Goal: Task Accomplishment & Management: Manage account settings

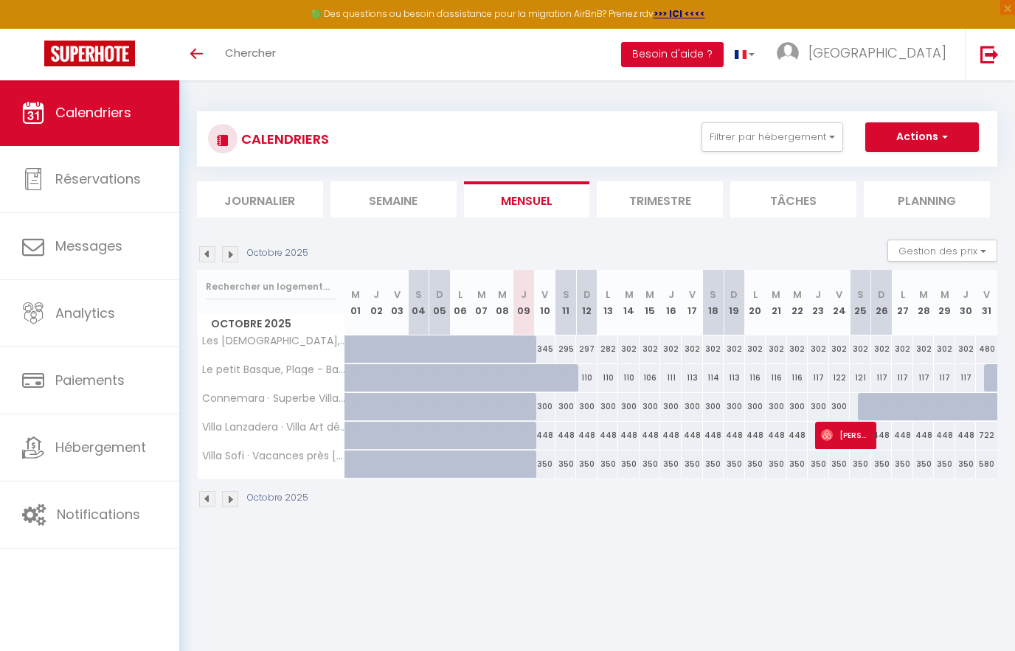
click at [594, 434] on div "448" at bounding box center [586, 435] width 21 height 27
type input "448"
type input "Dim 12 Octobre 2025"
type input "Lun 13 Octobre 2025"
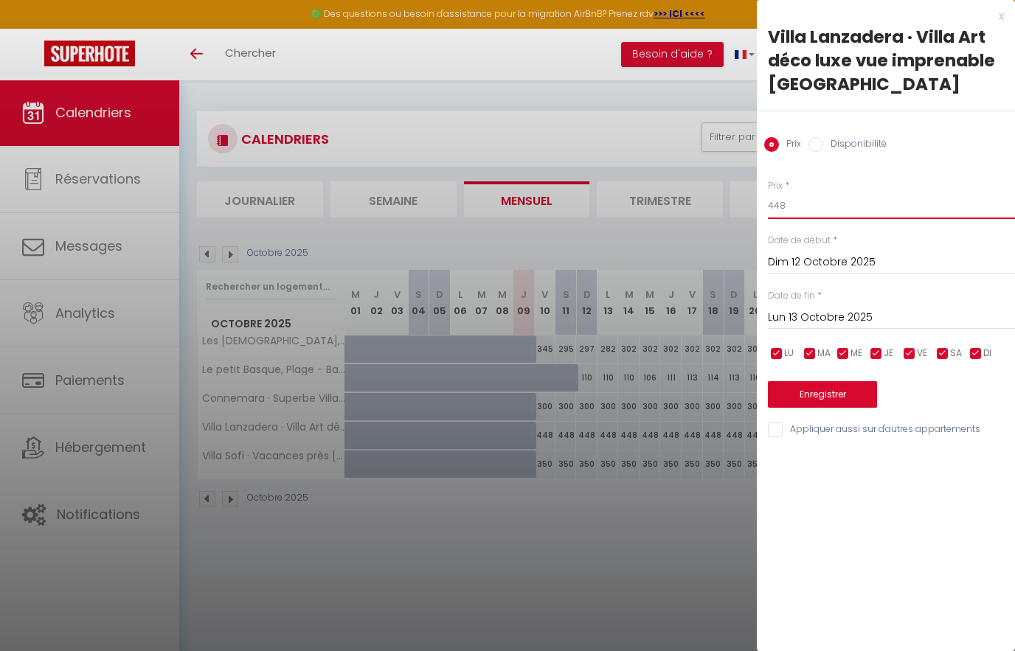
click at [838, 204] on input "448" at bounding box center [891, 205] width 247 height 27
type input "435"
click at [848, 319] on input "Lun 13 Octobre 2025" at bounding box center [891, 317] width 247 height 19
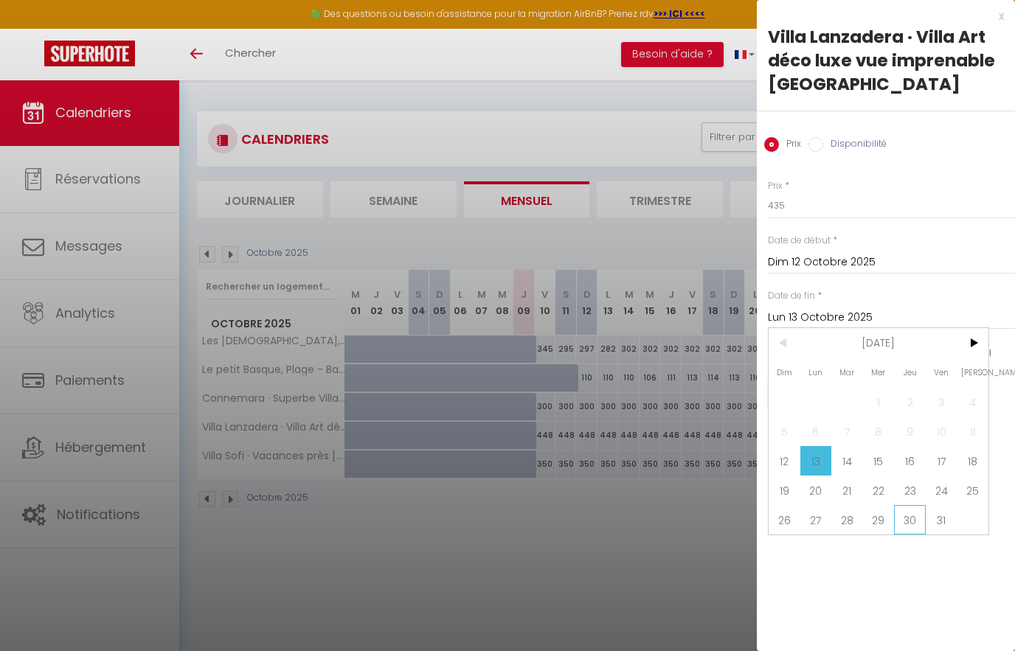
click at [910, 528] on span "30" at bounding box center [910, 519] width 32 height 29
type input "Jeu 30 Octobre 2025"
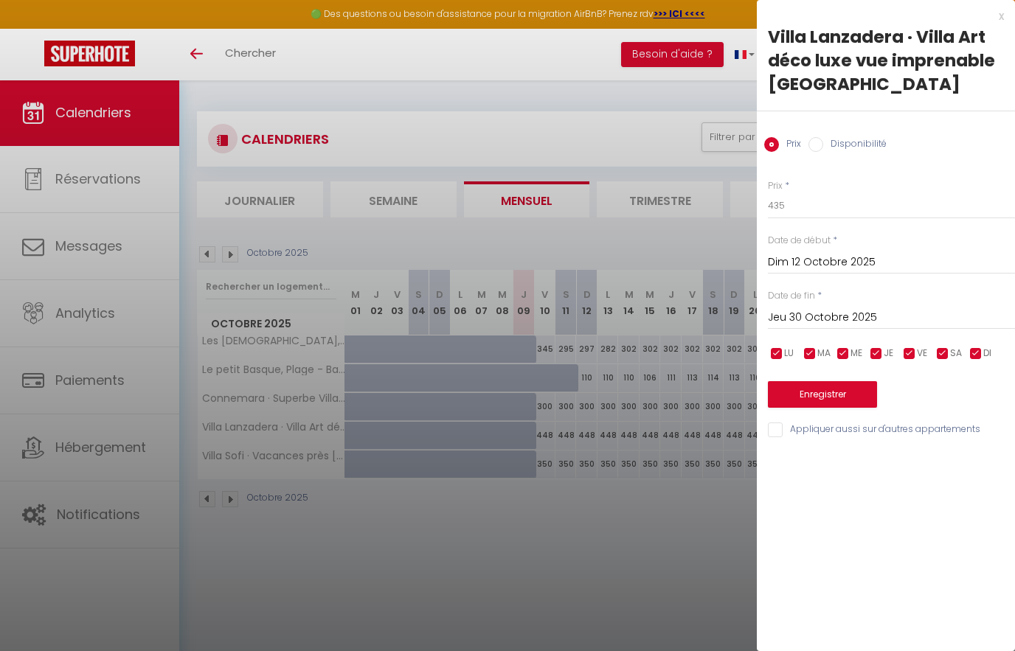
click at [830, 395] on button "Enregistrer" at bounding box center [822, 394] width 109 height 27
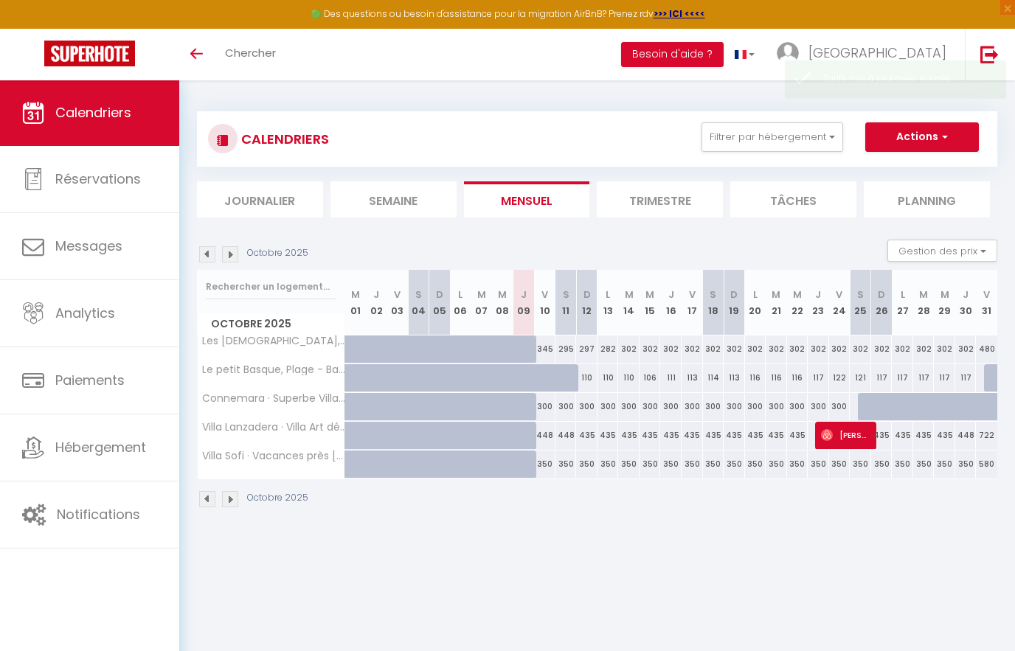
click at [759, 524] on div "CALENDRIERS Filtrer par hébergement Tous Villa Lanzadera · Villa Art déco luxe …" at bounding box center [596, 310] width 835 height 461
click at [585, 462] on div "350" at bounding box center [586, 464] width 21 height 27
type input "350"
type input "Dim 12 Octobre 2025"
type input "Lun 13 Octobre 2025"
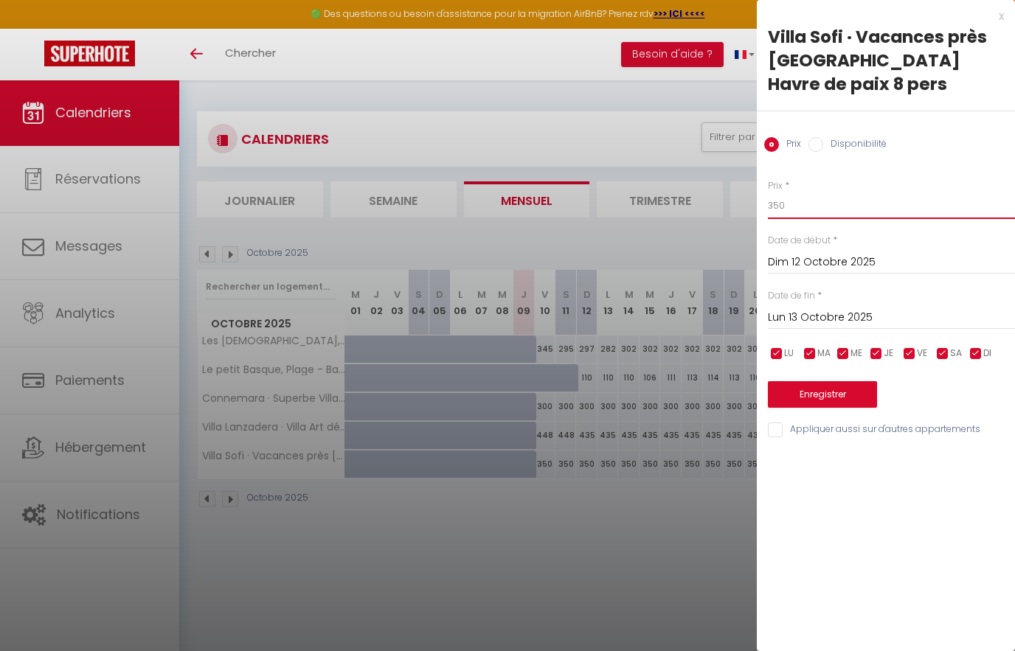
click at [838, 209] on input "350" at bounding box center [891, 205] width 247 height 27
type input "3"
type input "250"
click at [859, 308] on input "Lun 13 Octobre 2025" at bounding box center [891, 317] width 247 height 19
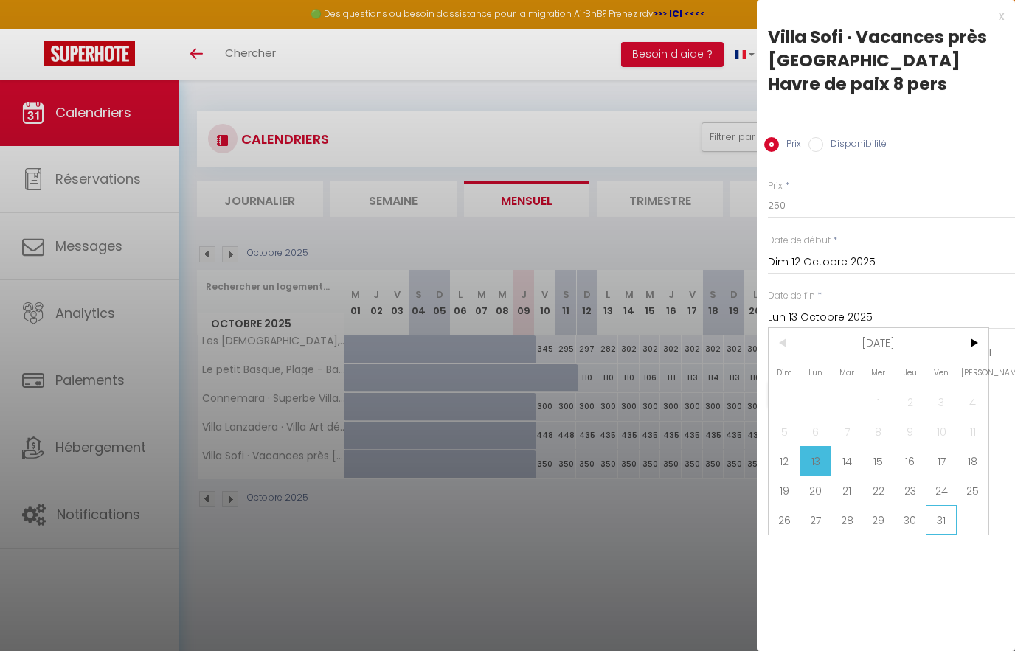
click at [935, 528] on span "31" at bounding box center [941, 519] width 32 height 29
type input "Ven 31 Octobre 2025"
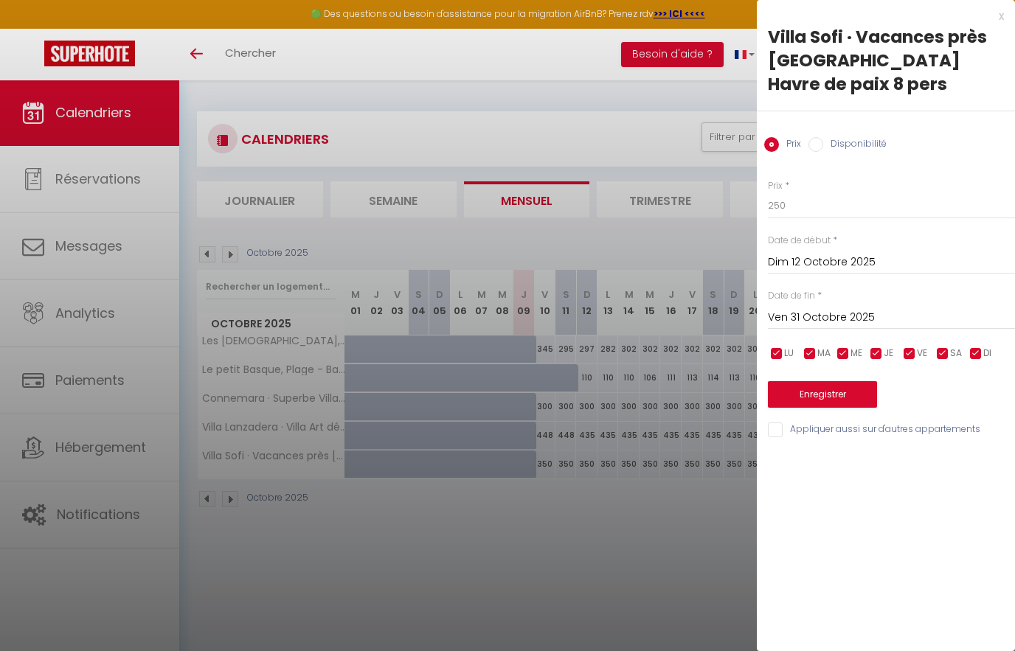
click at [840, 394] on button "Enregistrer" at bounding box center [822, 394] width 109 height 27
